Goal: Consume media (video, audio): Consume media (video, audio)

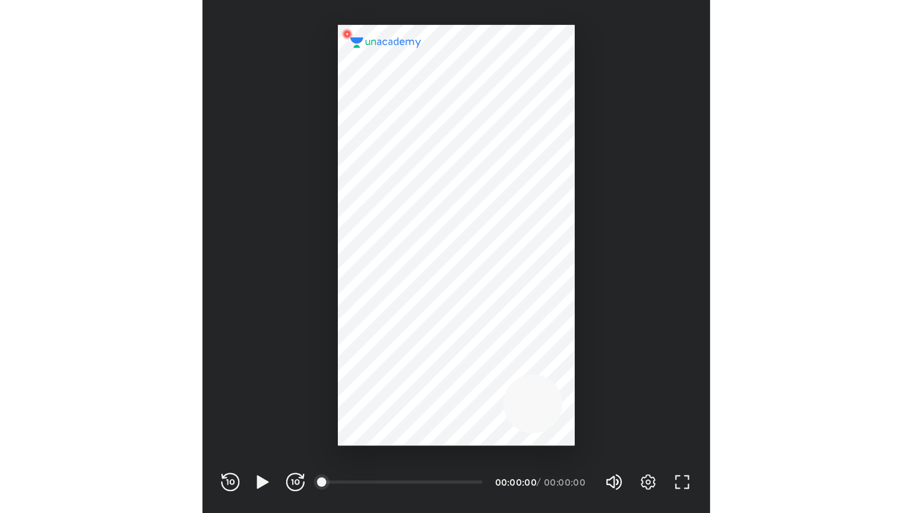
scroll to position [394, 390]
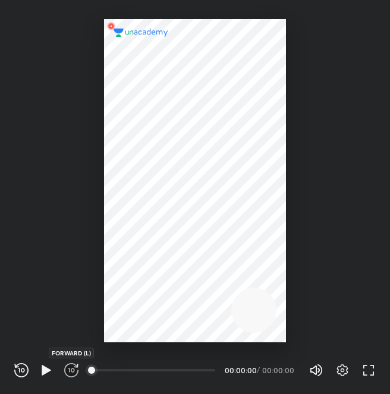
click at [66, 365] on icon "button" at bounding box center [71, 370] width 14 height 14
click at [368, 363] on icon "button" at bounding box center [368, 370] width 14 height 14
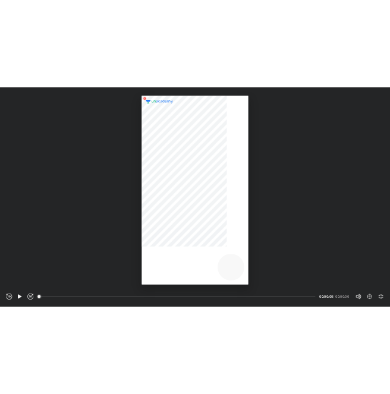
scroll to position [513, 912]
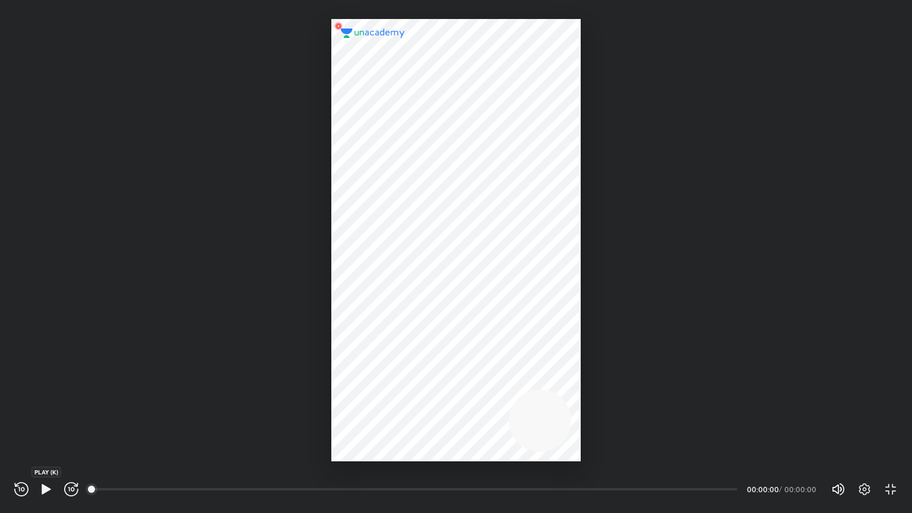
click at [45, 393] on icon "button" at bounding box center [46, 489] width 14 height 14
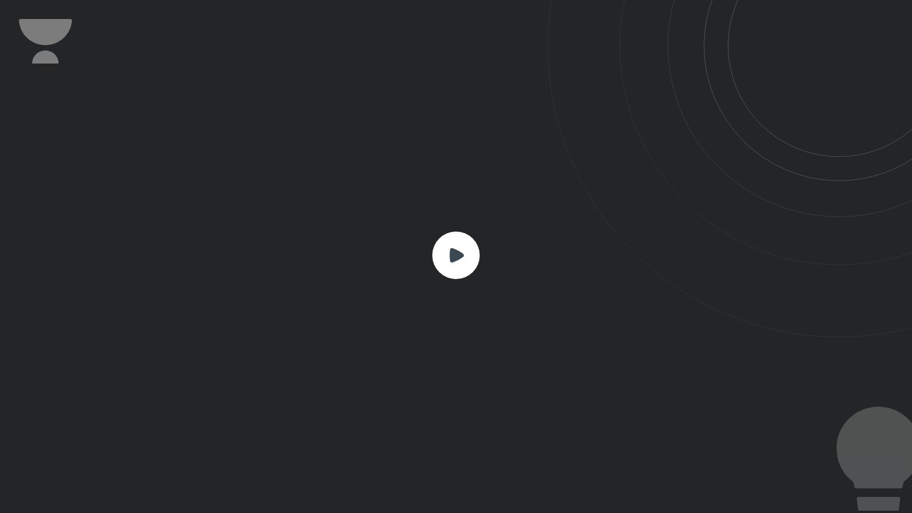
click at [389, 255] on rect at bounding box center [456, 256] width 48 height 48
click at [389, 259] on rect at bounding box center [456, 256] width 48 height 48
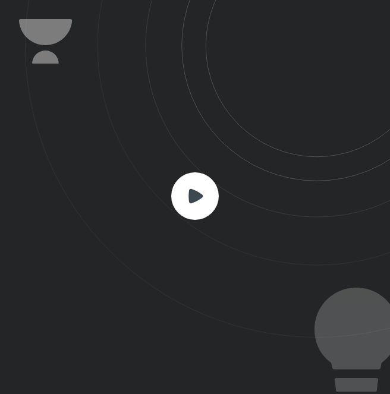
scroll to position [394, 390]
